Goal: Register for event/course

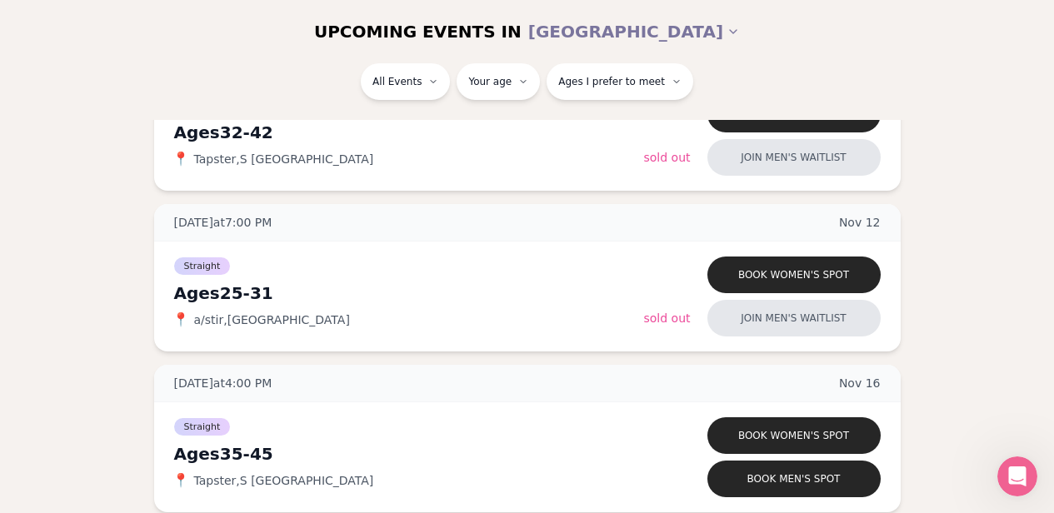
scroll to position [2099, 0]
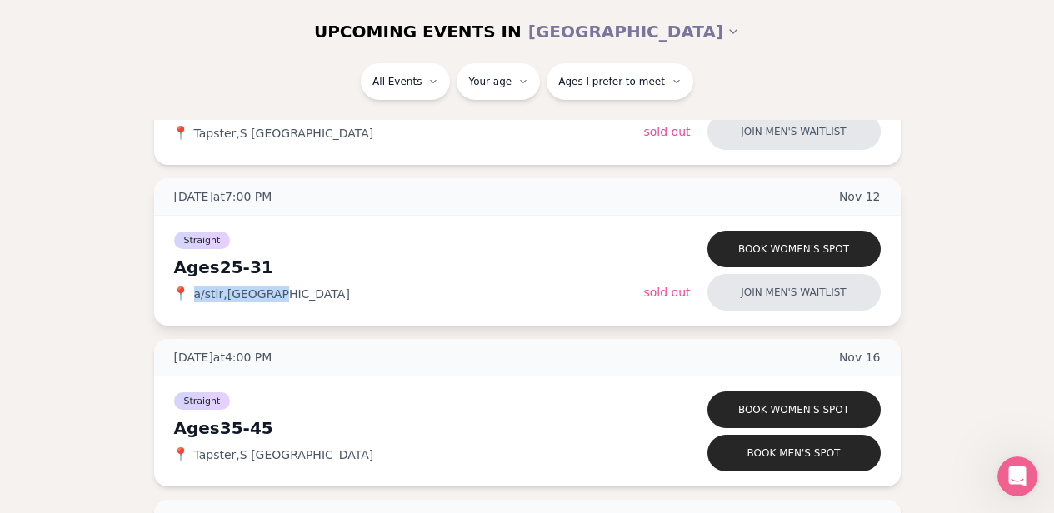
drag, startPoint x: 273, startPoint y: 292, endPoint x: 193, endPoint y: 290, distance: 80.0
click at [193, 290] on div "📍 a/stir , [GEOGRAPHIC_DATA]" at bounding box center [409, 294] width 470 height 17
copy span "a/stir , [GEOGRAPHIC_DATA]"
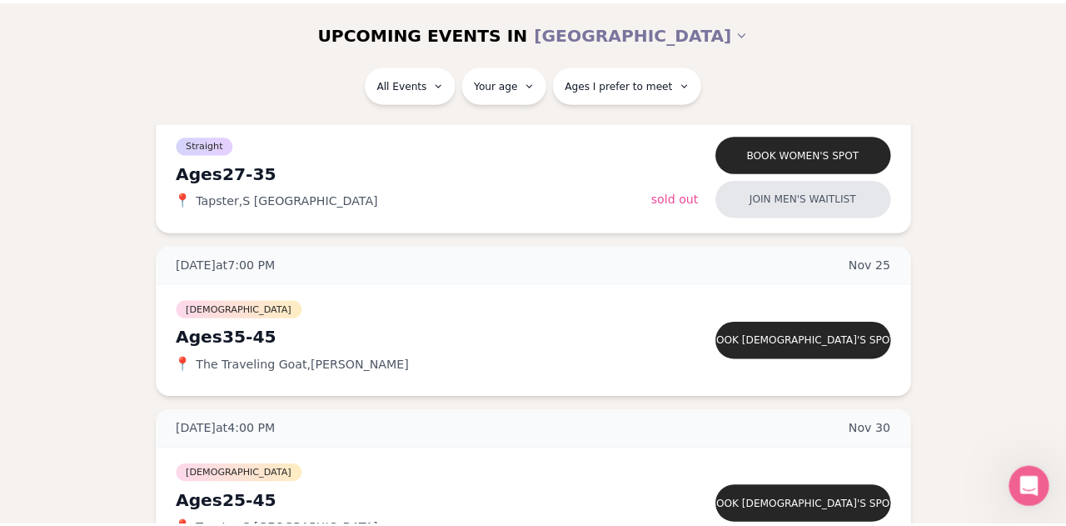
scroll to position [2832, 0]
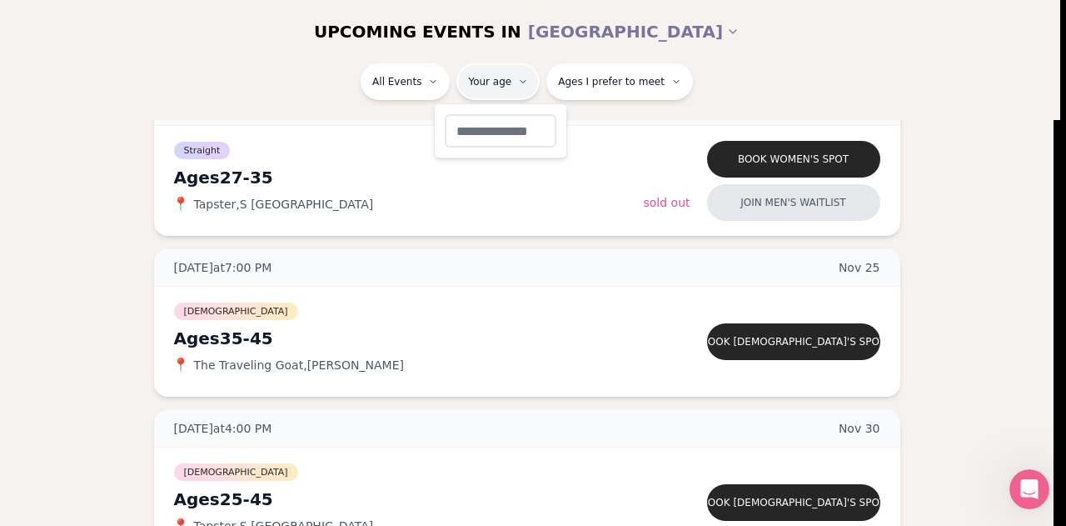
type input "**"
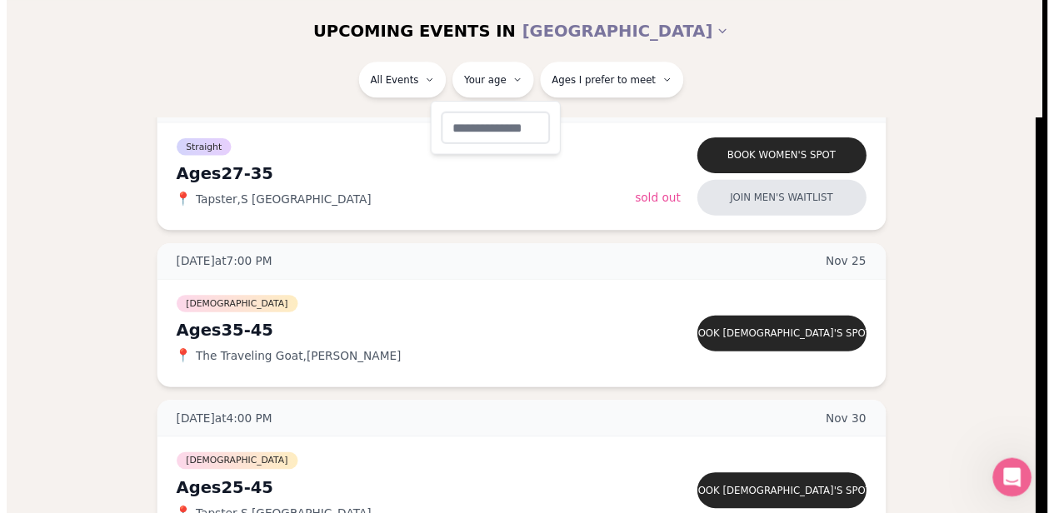
scroll to position [315, 0]
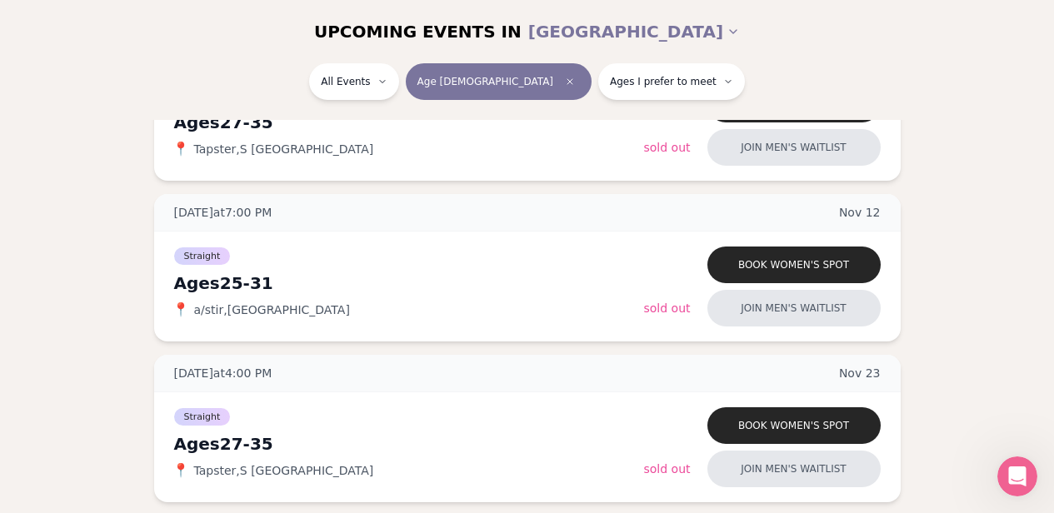
click at [1016, 217] on div "[DATE] at 4:00 PM [DATE] Ages [DEMOGRAPHIC_DATA] Straight 📍 Tapster , S Lake Un…" at bounding box center [527, 348] width 1000 height 630
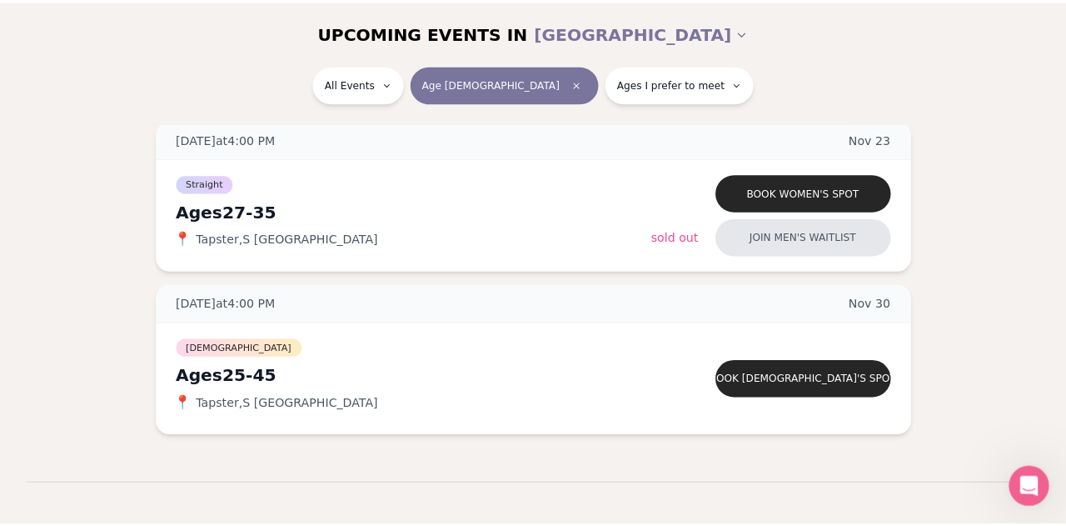
scroll to position [566, 0]
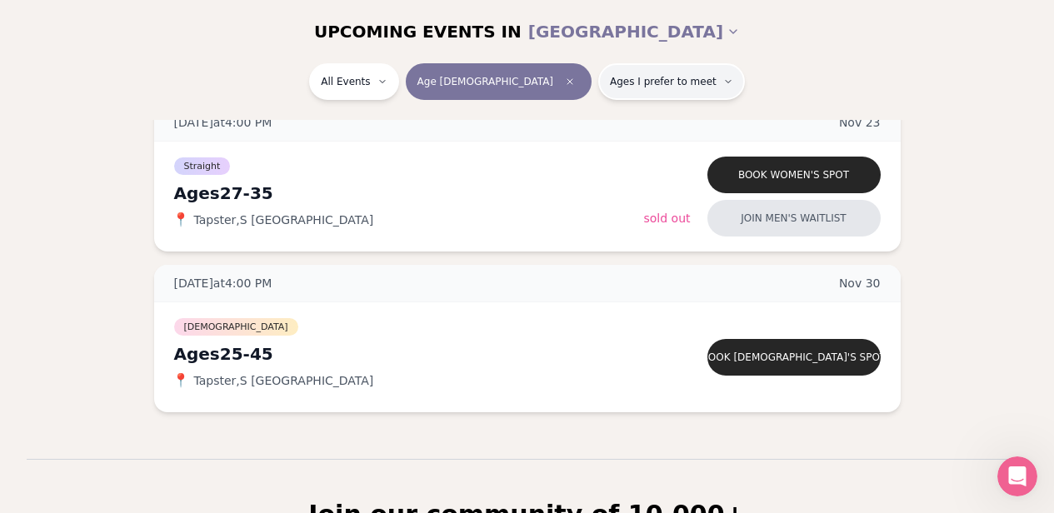
click at [660, 74] on button "Ages I prefer to meet" at bounding box center [671, 81] width 147 height 37
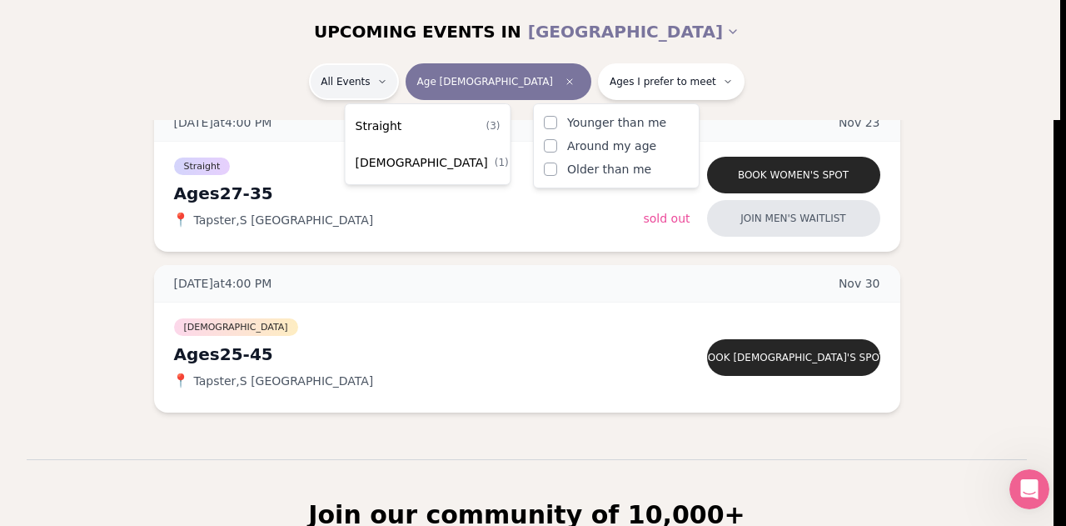
click at [398, 87] on html "Back to home luvvly LOW-PRESSURE SPEED DATING How it Works 💗 3,000 + monthly fi…" at bounding box center [533, 154] width 1066 height 1441
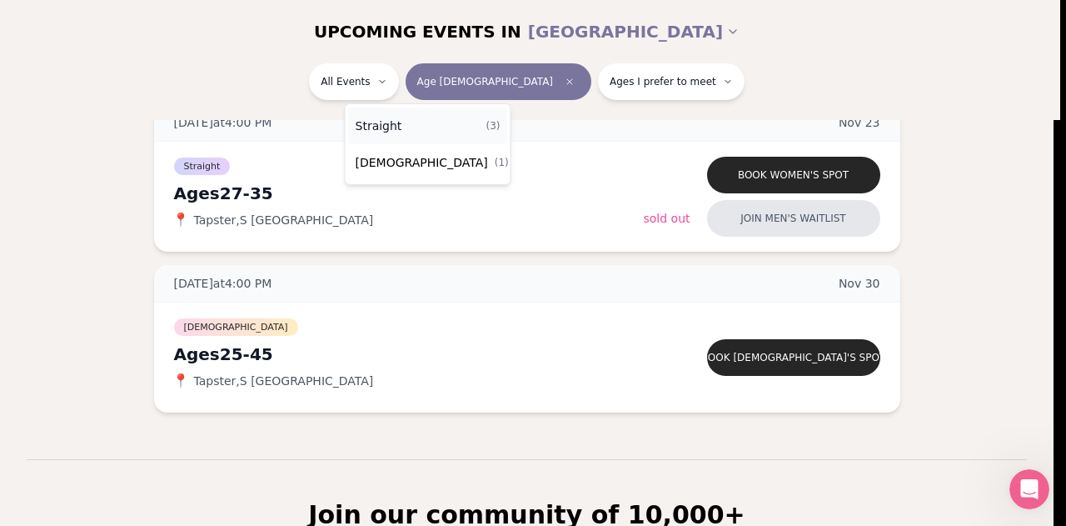
click at [398, 115] on div "Straight ( 3 )" at bounding box center [428, 125] width 158 height 37
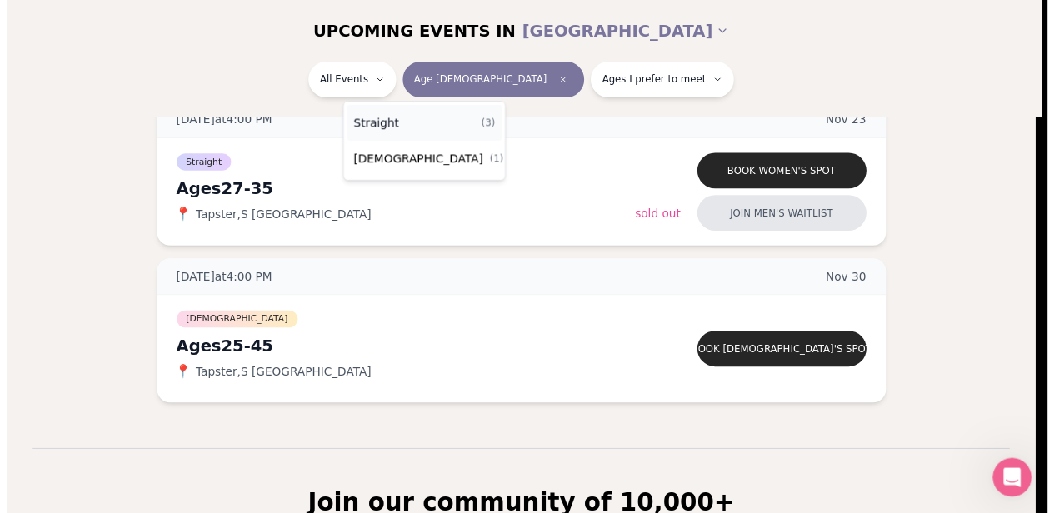
scroll to position [342, 0]
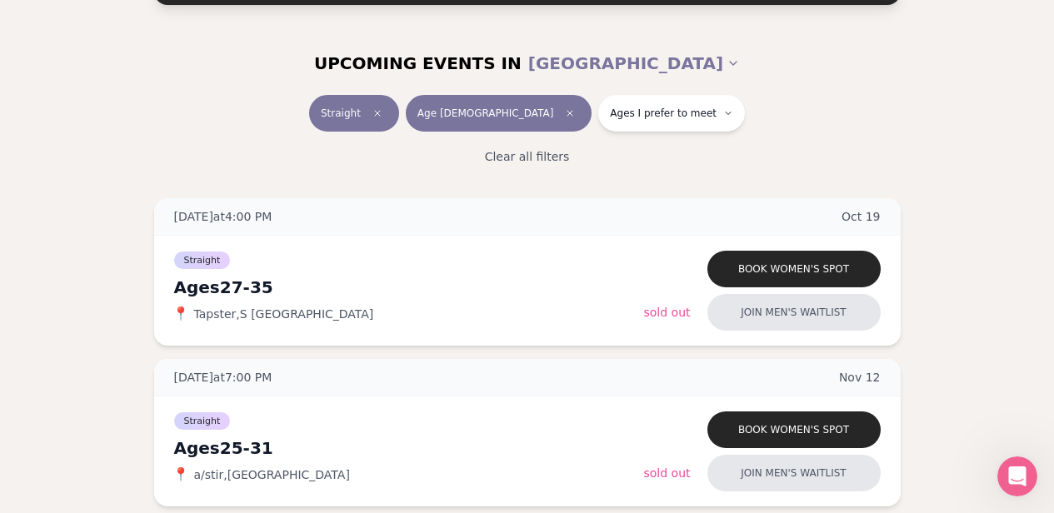
scroll to position [175, 0]
